Goal: Check status: Check status

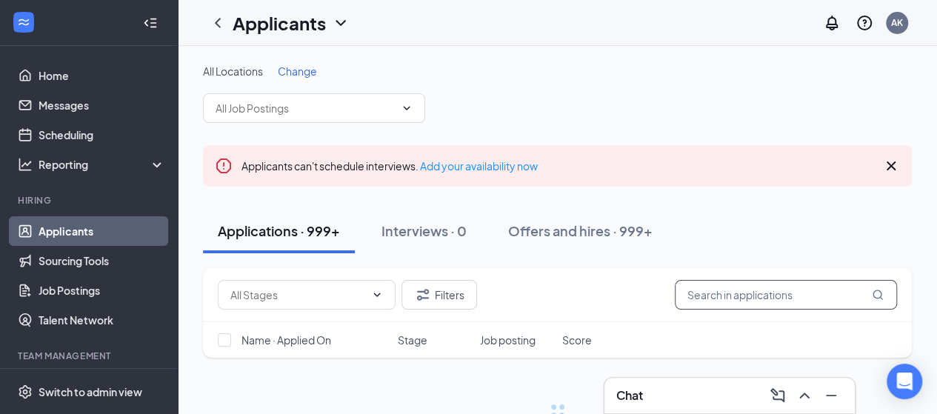
click at [790, 295] on input "text" at bounding box center [786, 295] width 222 height 30
paste input "[EMAIL_ADDRESS][DOMAIN_NAME]"
type input "[EMAIL_ADDRESS][DOMAIN_NAME]"
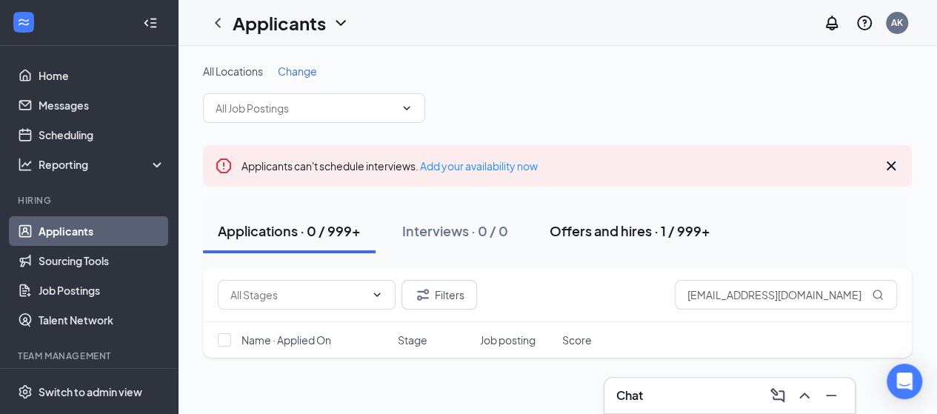
drag, startPoint x: 708, startPoint y: 284, endPoint x: 625, endPoint y: 210, distance: 111.2
click at [625, 210] on button "Offers and hires · 1 / 999+" at bounding box center [630, 231] width 190 height 44
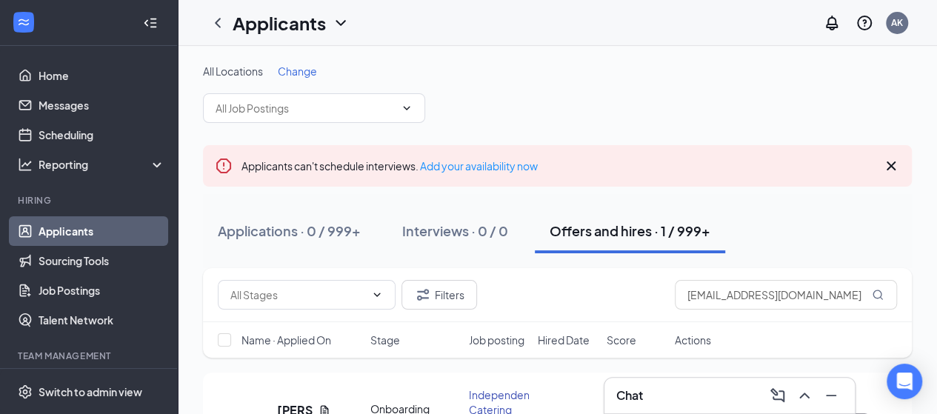
drag, startPoint x: 625, startPoint y: 210, endPoint x: 572, endPoint y: 213, distance: 53.4
click at [573, 213] on button "Offers and hires · 1 / 999+" at bounding box center [630, 231] width 190 height 44
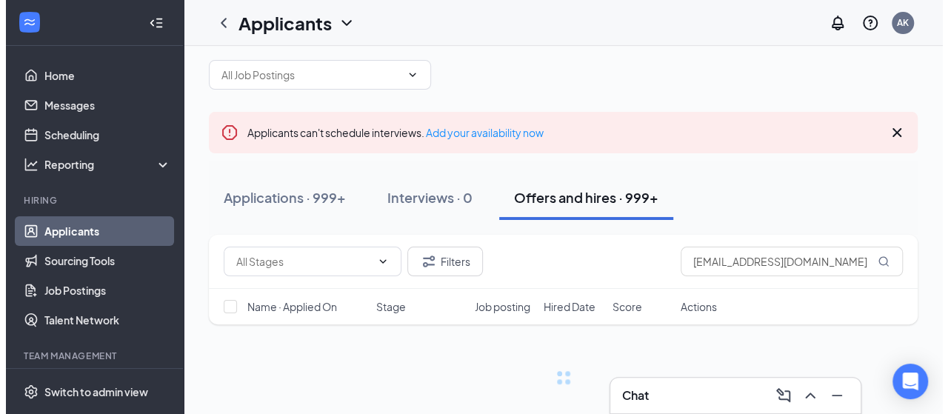
scroll to position [51, 0]
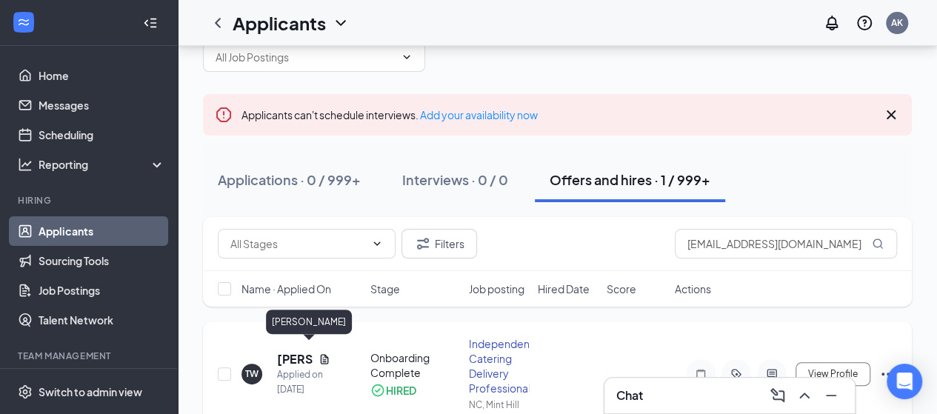
click at [282, 351] on h5 "[PERSON_NAME]" at bounding box center [295, 359] width 36 height 16
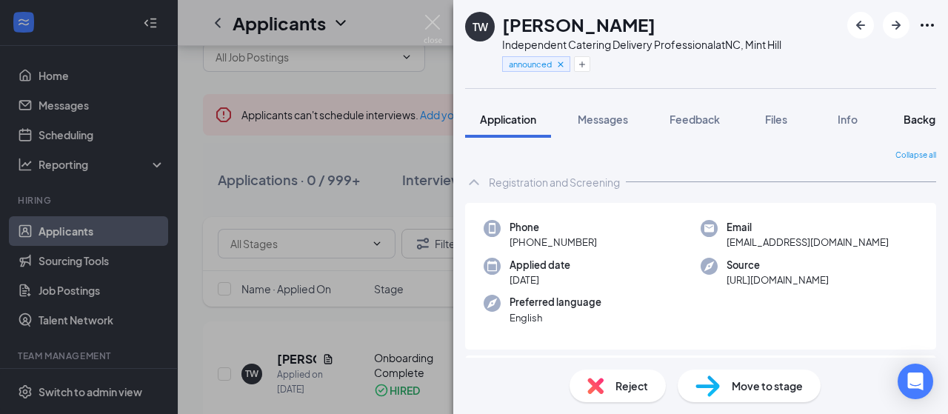
click at [918, 118] on span "Background" at bounding box center [934, 119] width 61 height 13
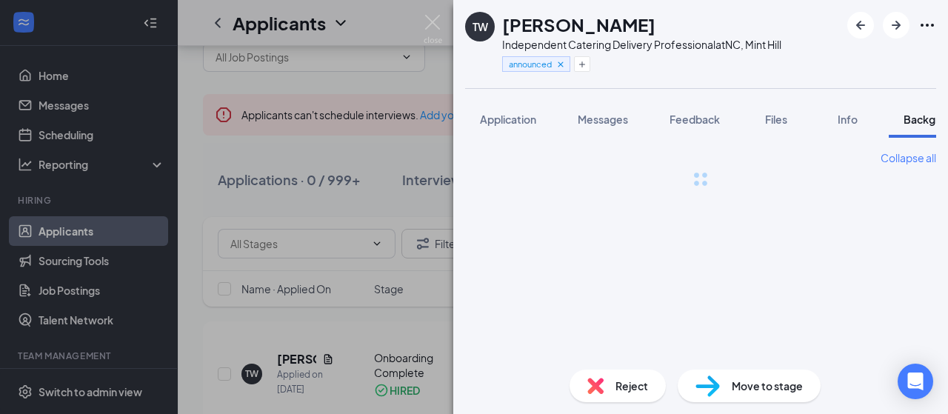
scroll to position [0, 46]
